Goal: Information Seeking & Learning: Compare options

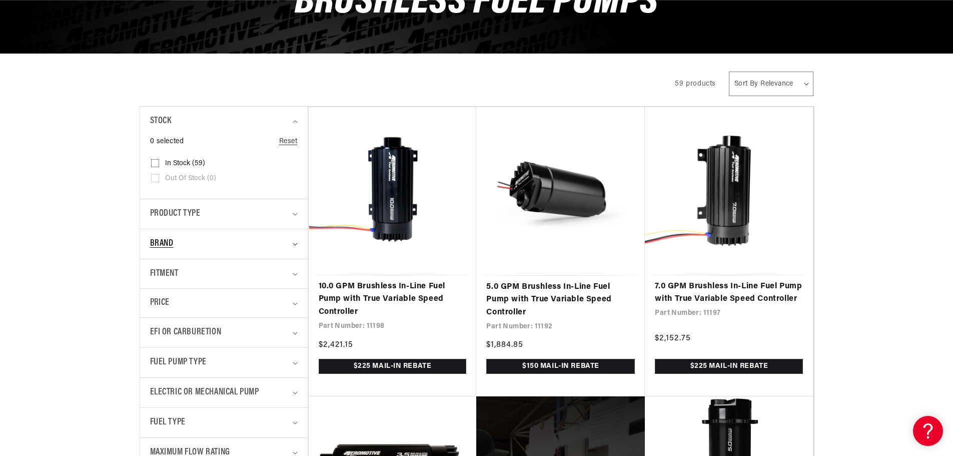
click at [164, 240] on span "Brand" at bounding box center [162, 244] width 24 height 15
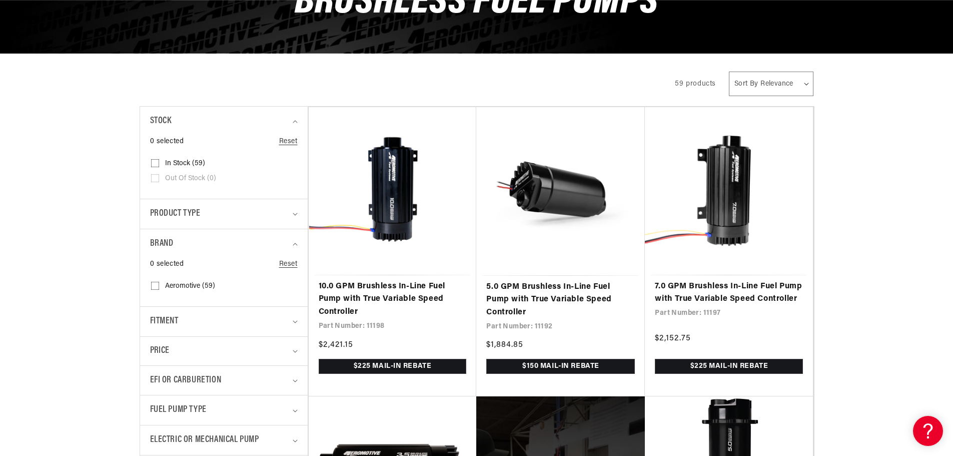
scroll to position [300, 0]
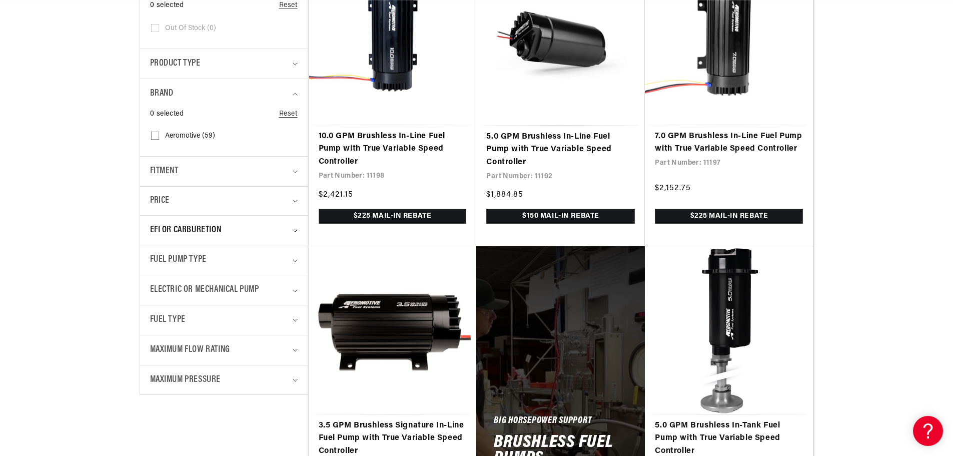
click at [158, 224] on span "EFI or Carburetion" at bounding box center [186, 230] width 72 height 15
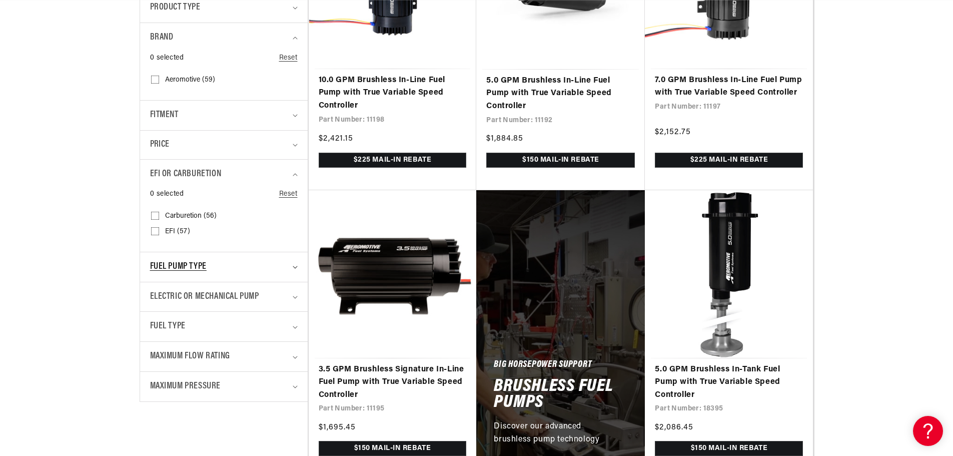
scroll to position [400, 0]
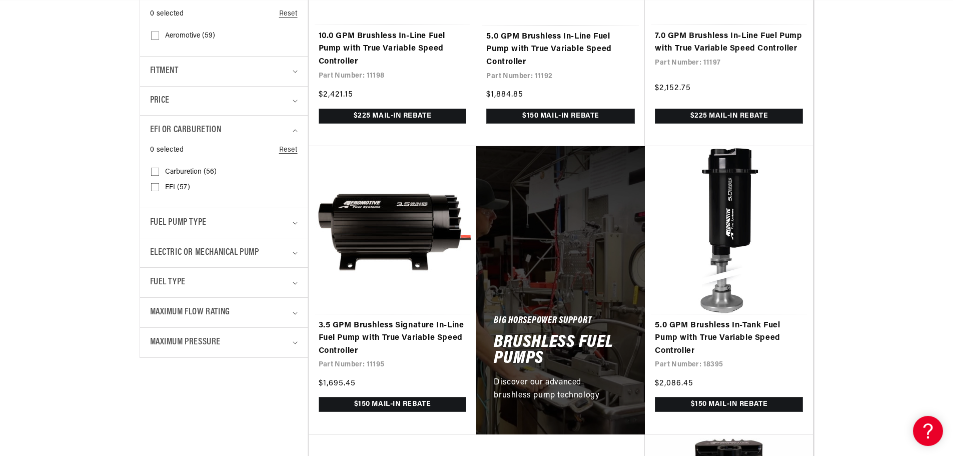
click at [158, 189] on input "EFI (57) EFI (57 products)" at bounding box center [155, 189] width 8 height 8
checkbox input "true"
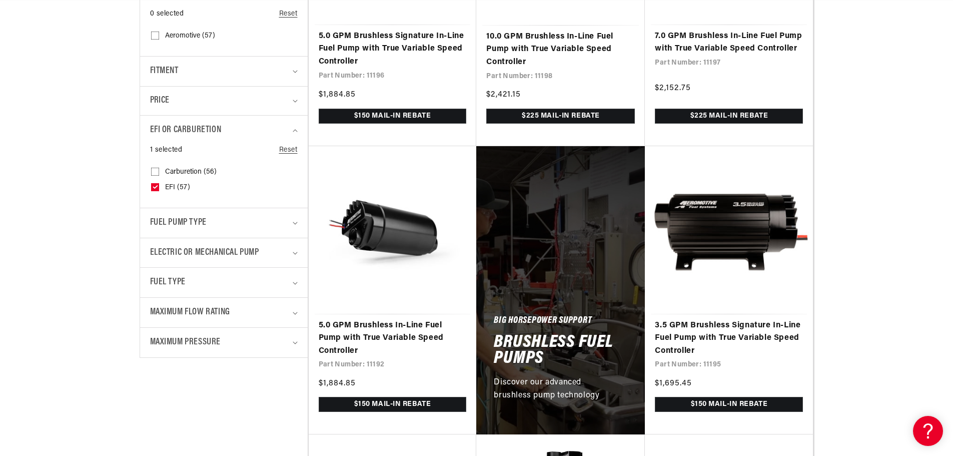
click at [167, 224] on span "Fuel Pump Type" at bounding box center [178, 223] width 57 height 15
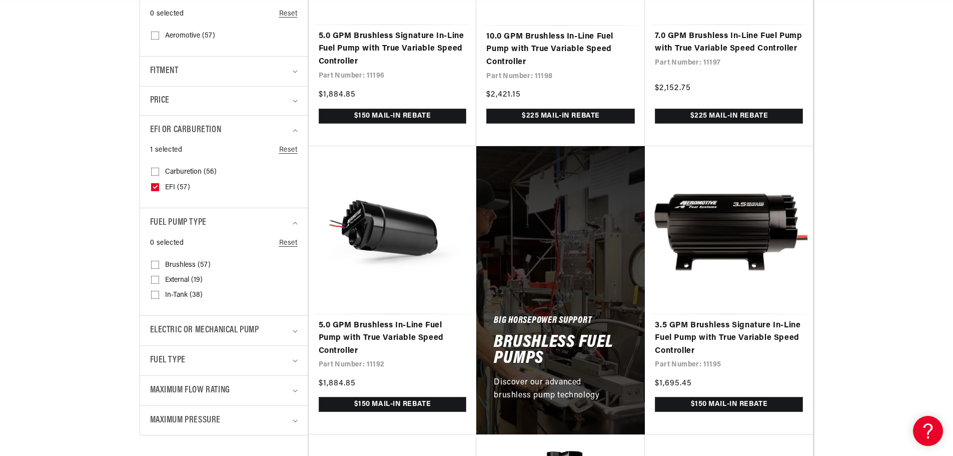
click at [154, 263] on input "Brushless (57) Brushless (57 products)" at bounding box center [155, 267] width 8 height 8
checkbox input "true"
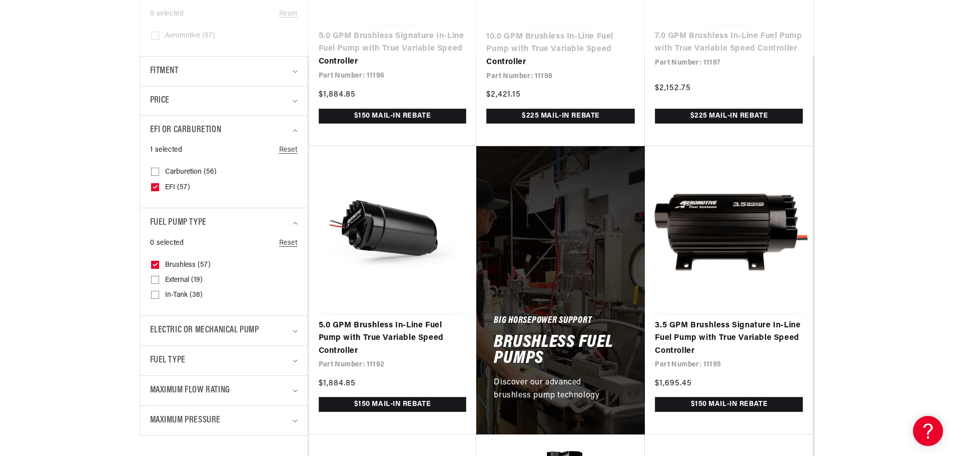
click at [160, 282] on label "External (19) External (19 products)" at bounding box center [221, 280] width 140 height 15
click at [159, 282] on input "External (19) External (19 products)" at bounding box center [155, 282] width 8 height 8
checkbox input "true"
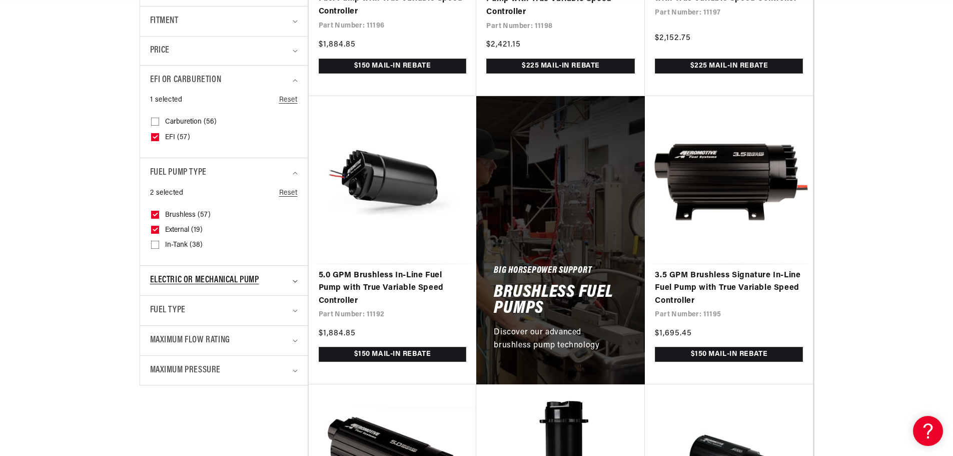
scroll to position [0, 17]
click at [160, 276] on span "Electric or Mechanical Pump" at bounding box center [204, 280] width 109 height 15
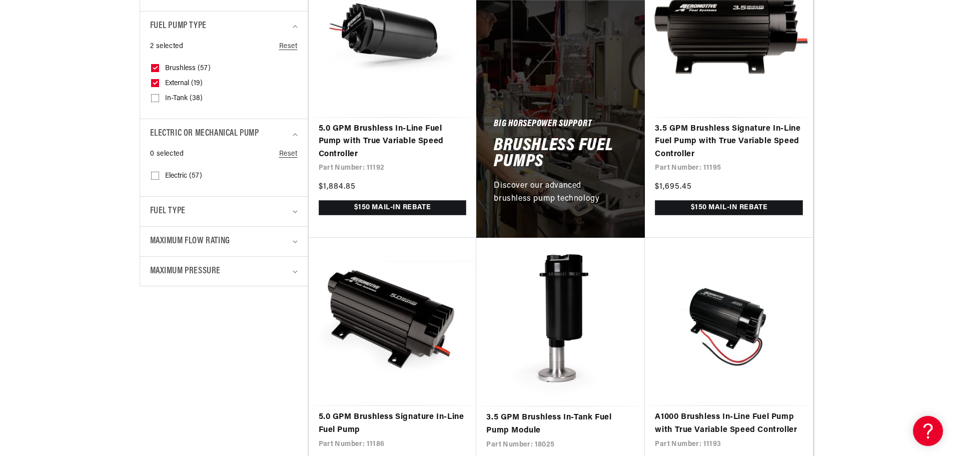
scroll to position [600, 0]
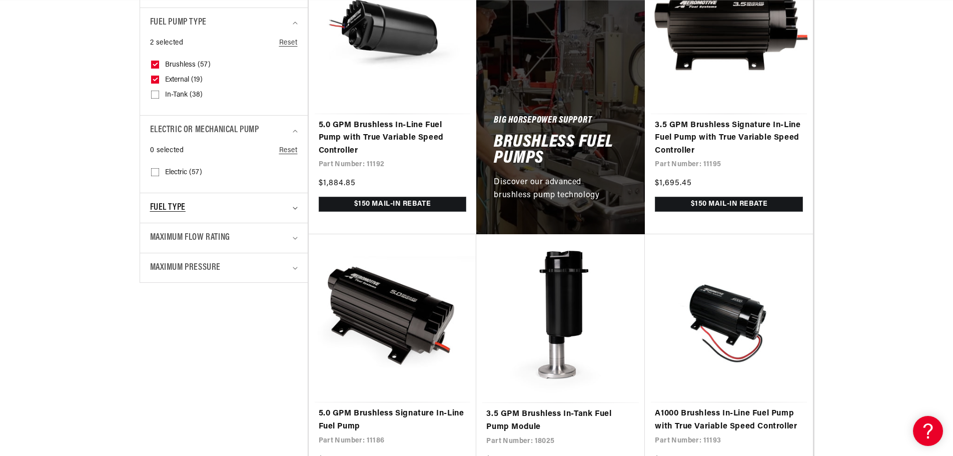
click at [163, 209] on span "Fuel Type" at bounding box center [168, 208] width 36 height 15
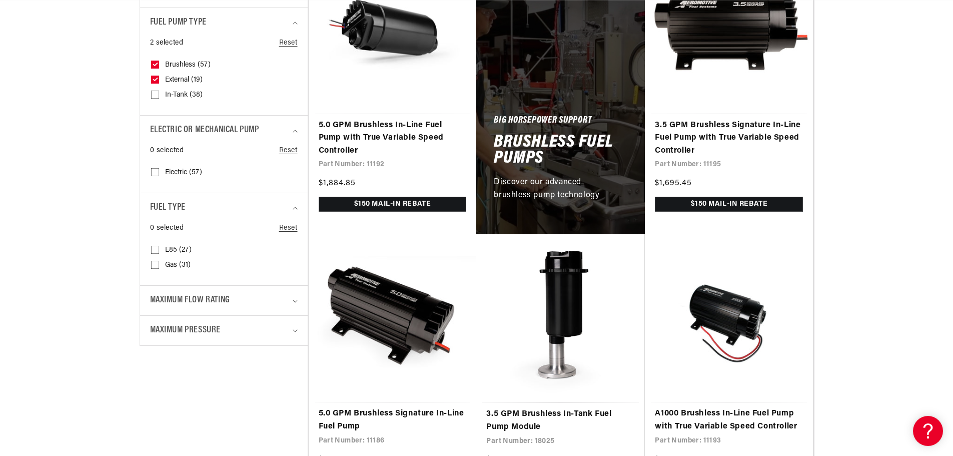
click at [152, 246] on icon at bounding box center [155, 250] width 8 height 8
click at [152, 248] on input "E85 (27) E85 (27 products)" at bounding box center [155, 252] width 8 height 8
checkbox input "true"
click at [178, 298] on span "Maximum Flow Rating" at bounding box center [190, 300] width 80 height 15
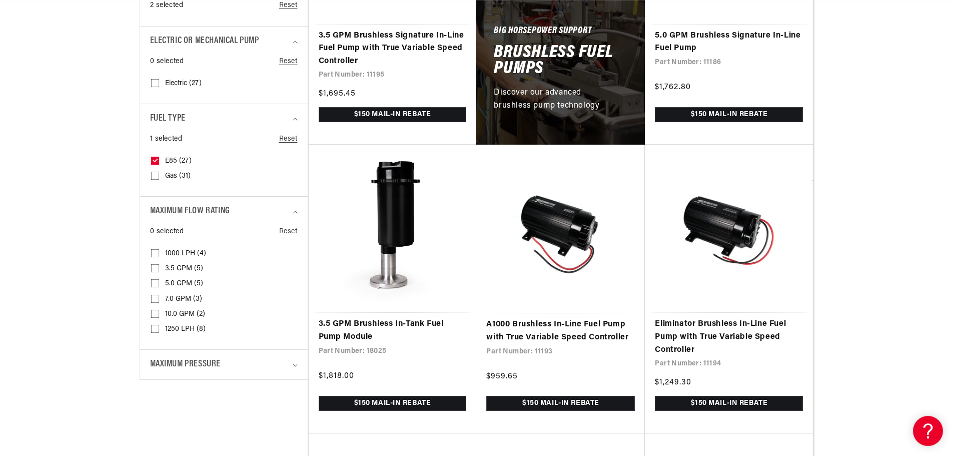
scroll to position [700, 0]
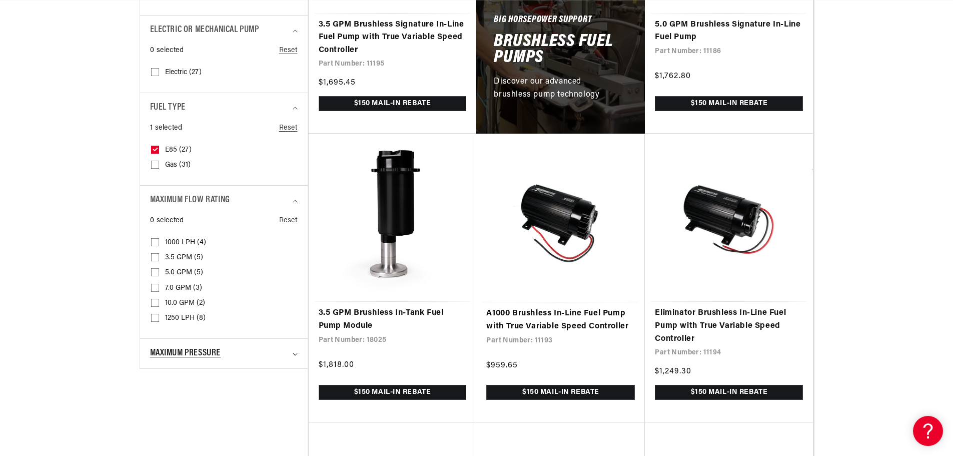
click at [177, 345] on summary "Maximum Pressure" at bounding box center [224, 354] width 148 height 30
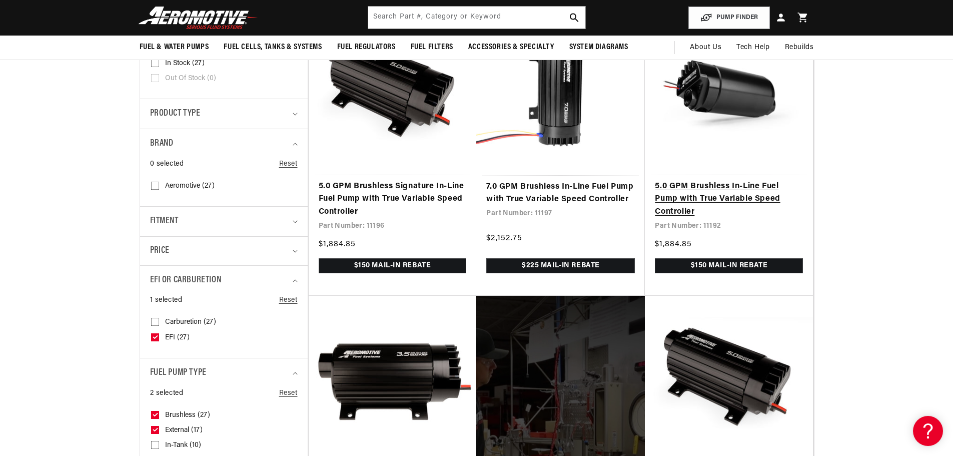
scroll to position [50, 0]
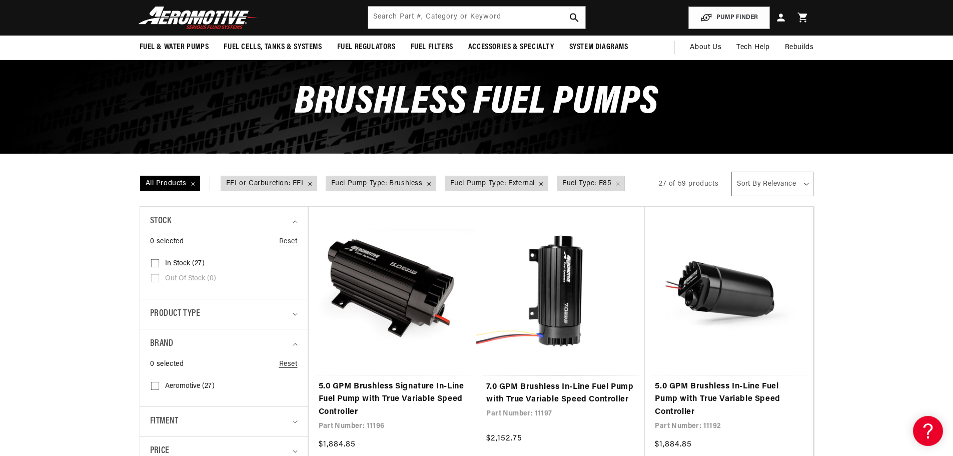
click at [759, 185] on select "Sort By Relevance Sort By Price, Low to High Sort By Price, High to Low" at bounding box center [772, 184] width 82 height 25
select select "price-ascending"
click at [732, 172] on select "Sort By Relevance Sort By Price, Low to High Sort By Price, High to Low" at bounding box center [772, 184] width 82 height 25
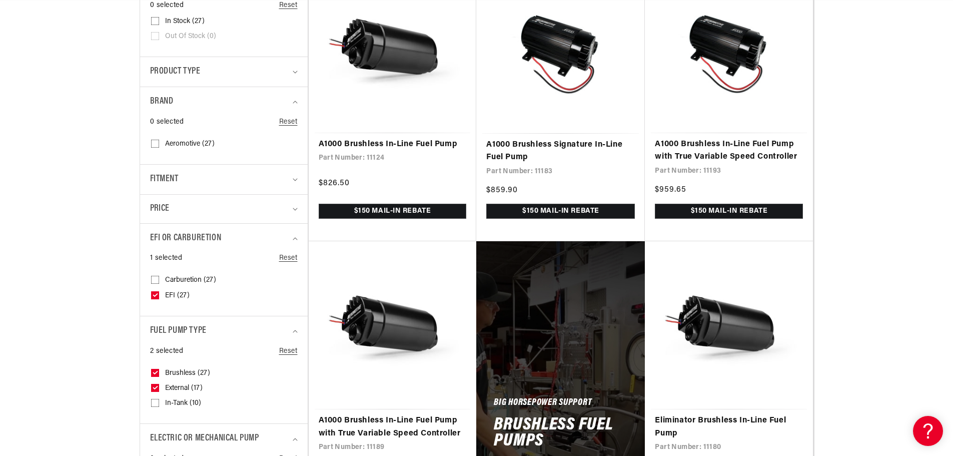
scroll to position [0, 396]
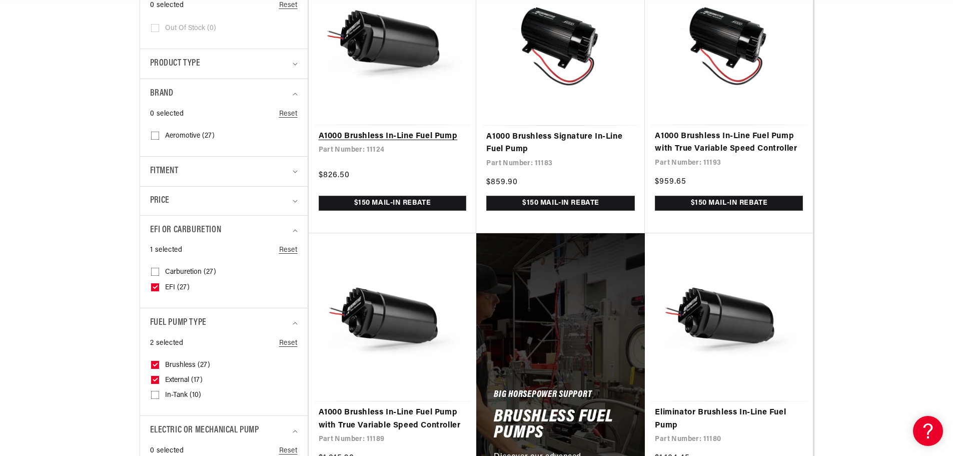
click at [393, 135] on link "A1000 Brushless In-Line Fuel Pump" at bounding box center [393, 136] width 148 height 13
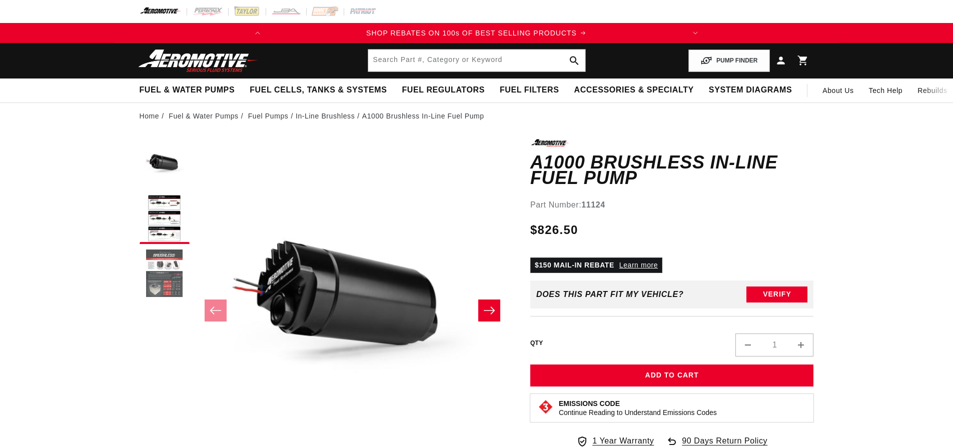
click at [159, 267] on button "Load image 3 in gallery view" at bounding box center [165, 274] width 50 height 50
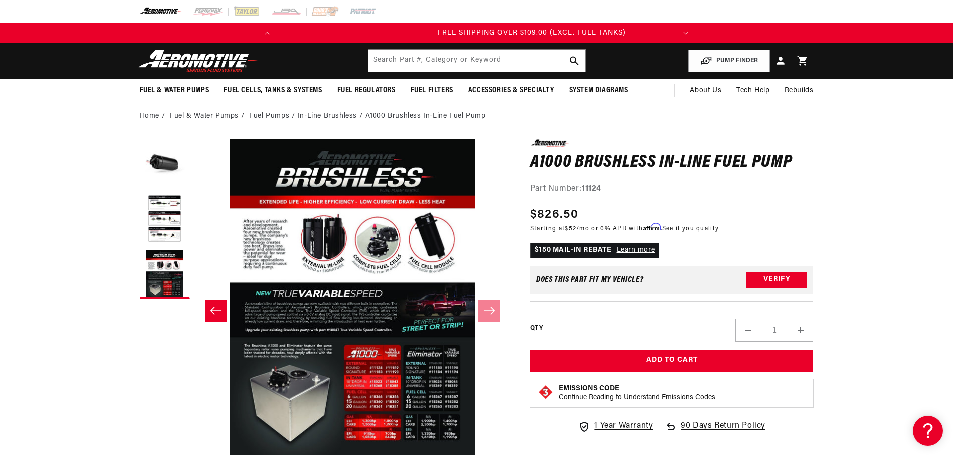
scroll to position [0, 396]
click at [593, 187] on strong "11124" at bounding box center [592, 189] width 20 height 8
copy strong "11124"
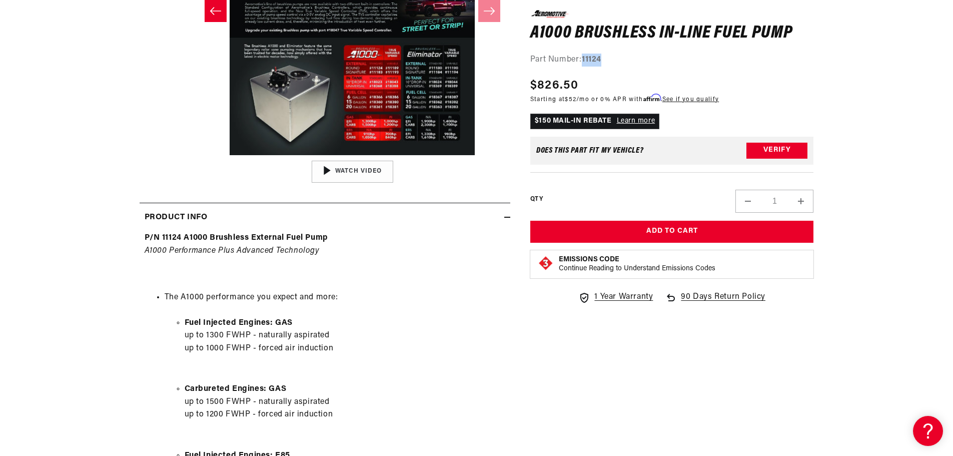
scroll to position [0, 0]
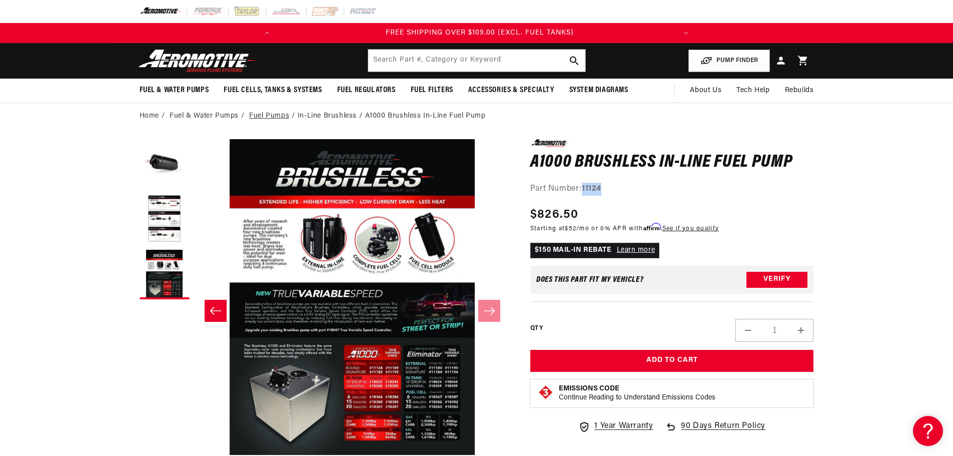
click at [267, 114] on link "Fuel Pumps" at bounding box center [269, 116] width 40 height 11
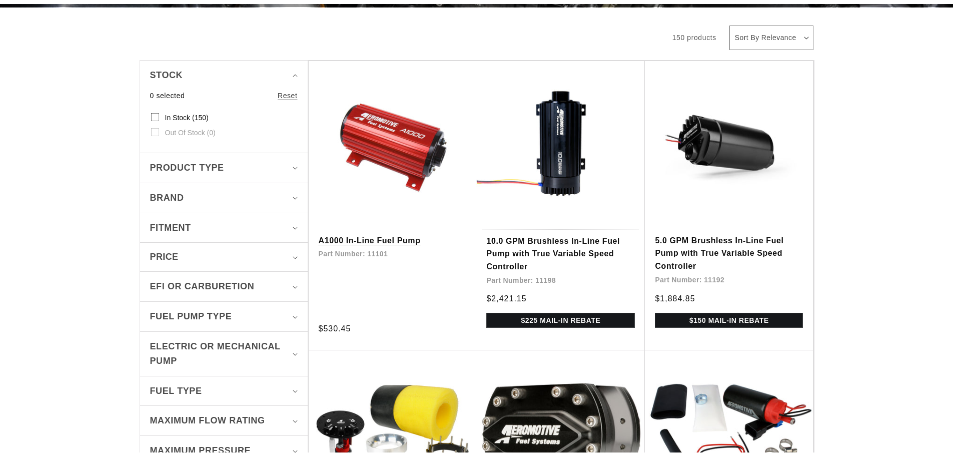
scroll to position [200, 0]
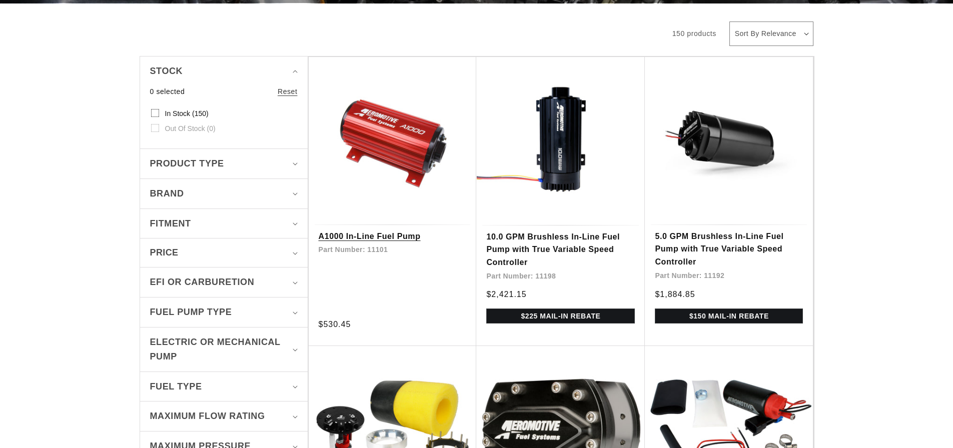
click at [346, 234] on link "A1000 In-Line Fuel Pump" at bounding box center [393, 236] width 148 height 13
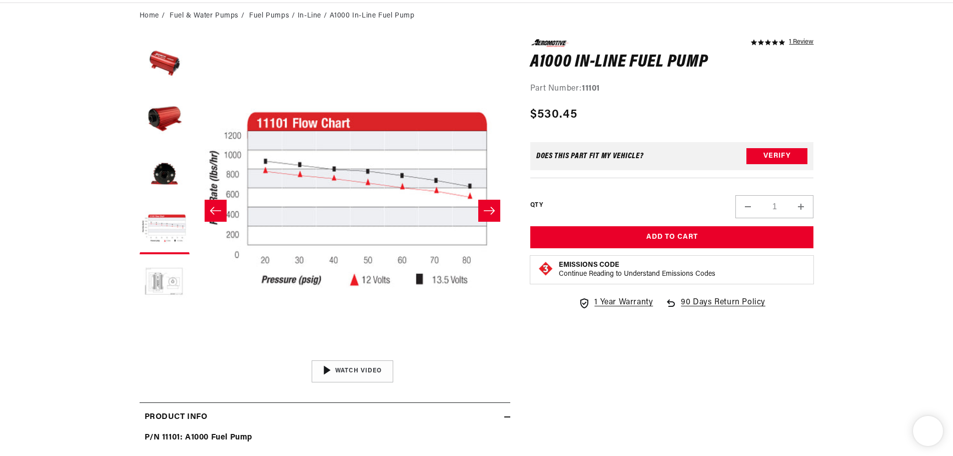
scroll to position [100, 0]
click at [173, 284] on button "Load image 5 in gallery view" at bounding box center [165, 284] width 50 height 50
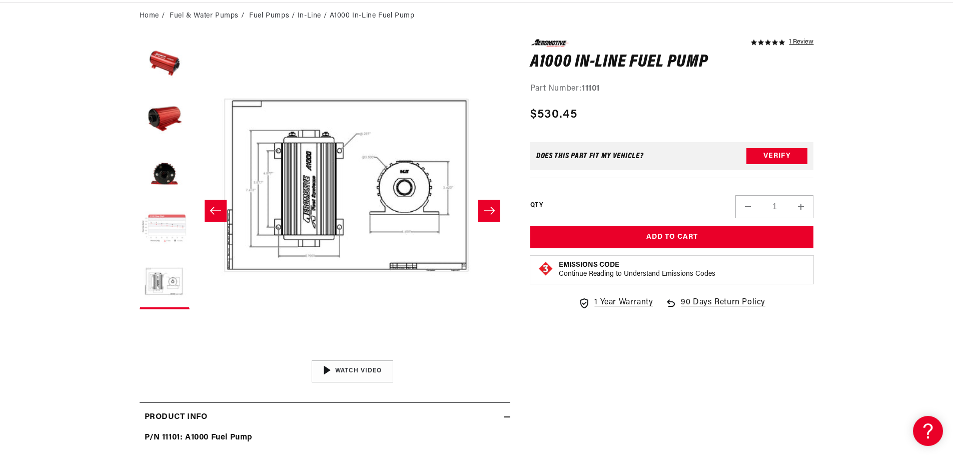
scroll to position [0, 396]
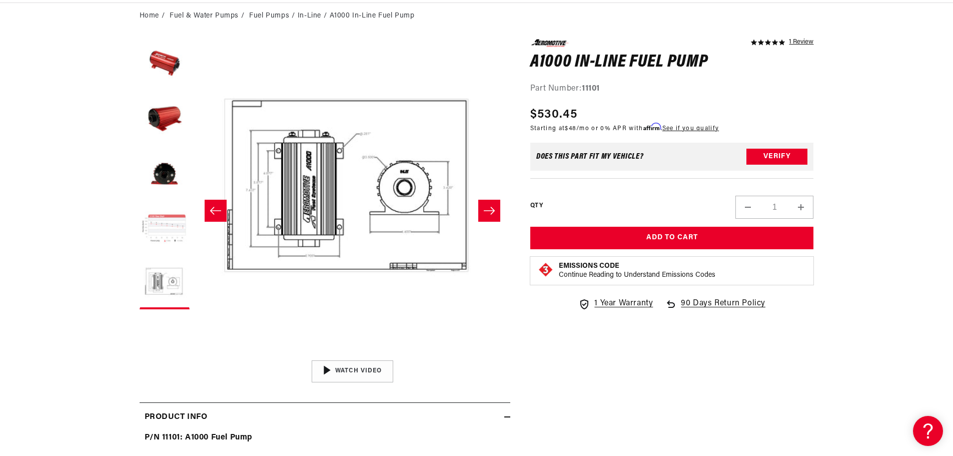
click at [166, 231] on button "Load image 4 in gallery view" at bounding box center [165, 229] width 50 height 50
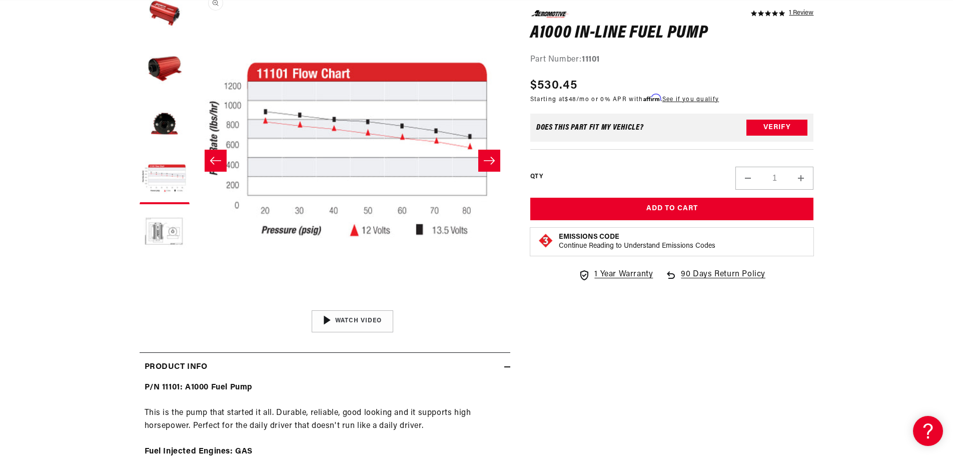
scroll to position [0, 0]
